Goal: Find specific page/section: Find specific page/section

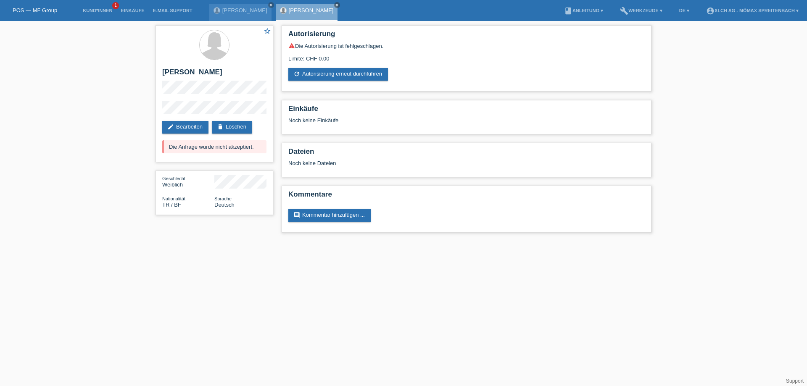
click at [42, 15] on div "POS — MF Group" at bounding box center [35, 10] width 70 height 14
click at [335, 3] on icon "close" at bounding box center [337, 5] width 4 height 4
drag, startPoint x: 254, startPoint y: 6, endPoint x: 263, endPoint y: 1, distance: 9.6
click at [269, 5] on icon "close" at bounding box center [271, 5] width 4 height 4
click at [103, 13] on link "Kund*innen" at bounding box center [98, 10] width 38 height 5
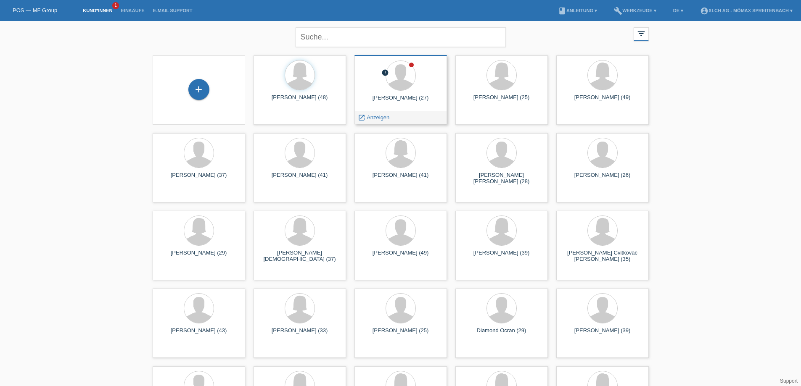
click at [421, 93] on div "error Nenad Koloski (27) launch Anzeigen" at bounding box center [400, 89] width 92 height 69
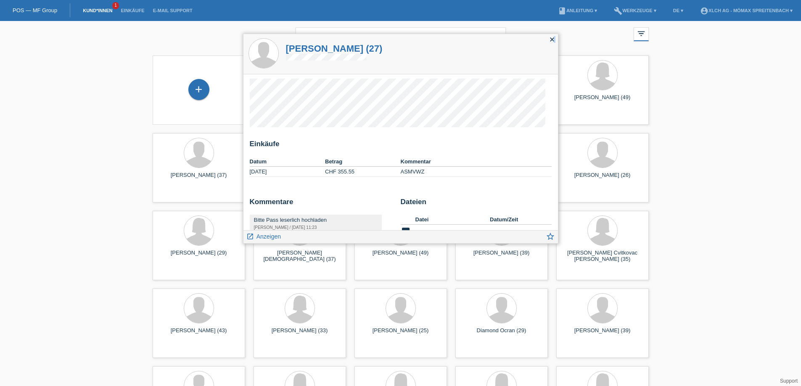
click at [556, 38] on div "close" at bounding box center [552, 40] width 12 height 12
